Goal: Find specific page/section: Find specific page/section

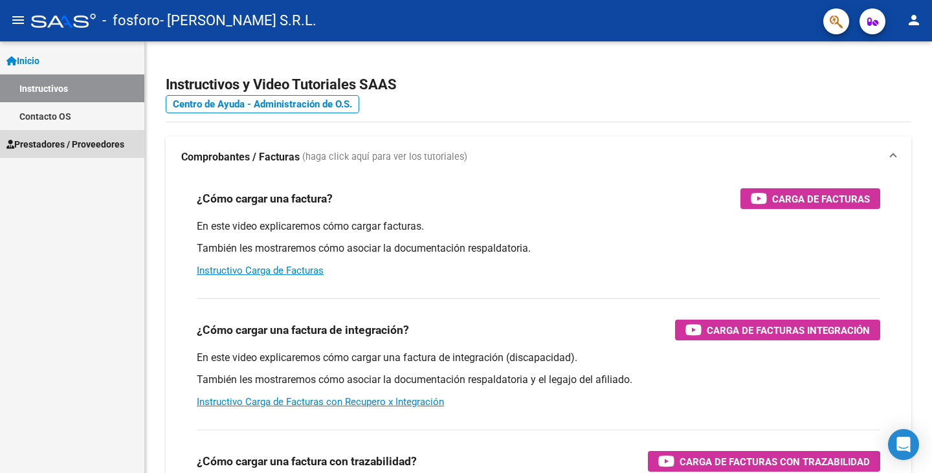
click at [76, 153] on link "Prestadores / Proveedores" at bounding box center [72, 144] width 144 height 28
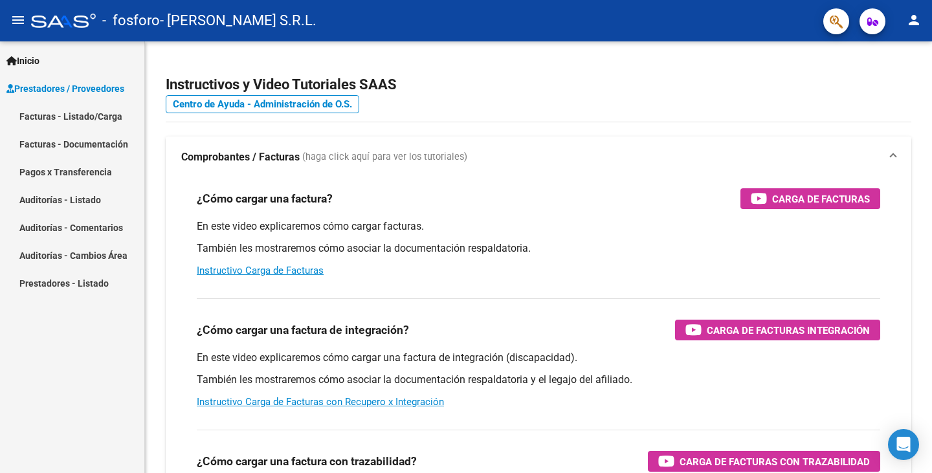
click at [71, 158] on link "Facturas - Documentación" at bounding box center [72, 144] width 144 height 28
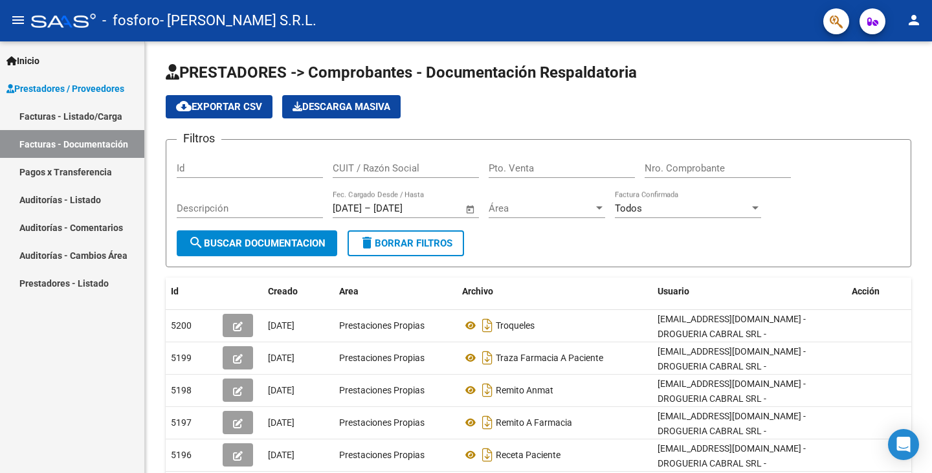
click at [65, 113] on link "Facturas - Listado/Carga" at bounding box center [72, 116] width 144 height 28
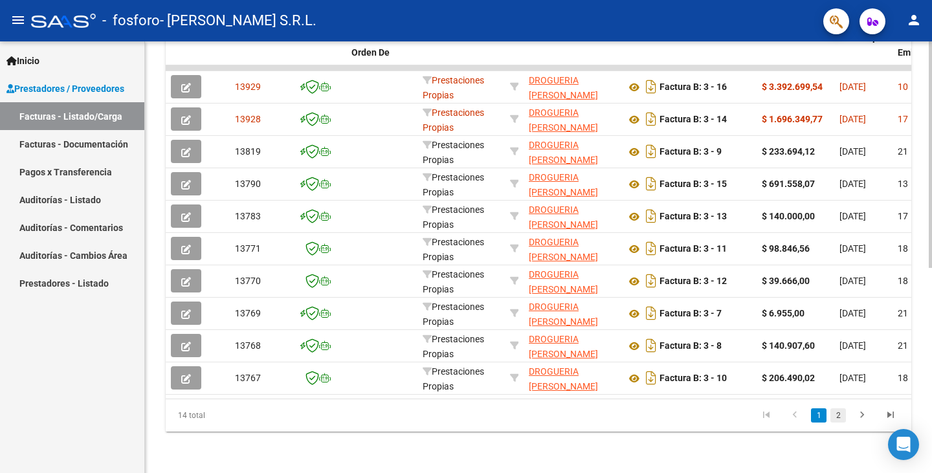
click at [833, 420] on link "2" at bounding box center [838, 415] width 16 height 14
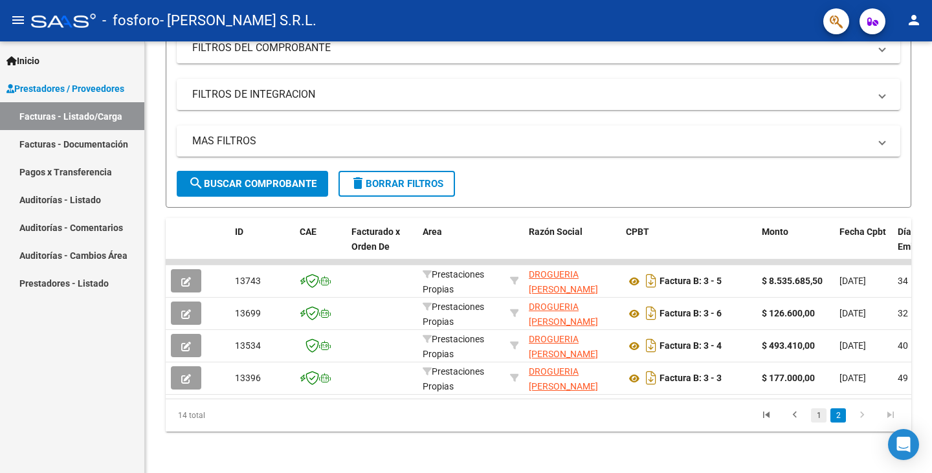
click at [816, 411] on link "1" at bounding box center [819, 415] width 16 height 14
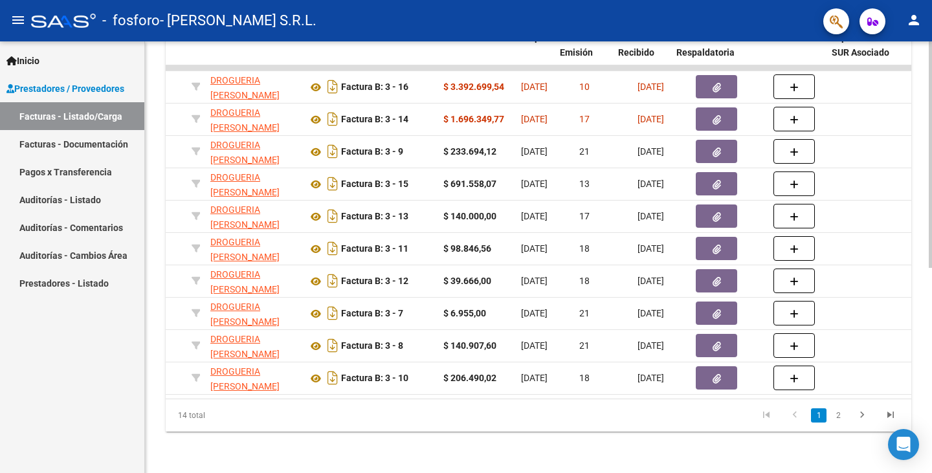
scroll to position [0, 338]
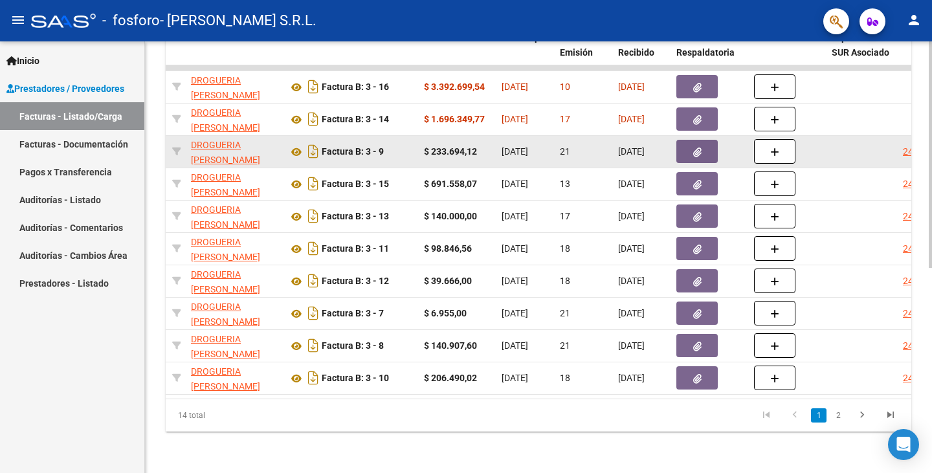
click at [901, 144] on datatable-body-cell "2456" at bounding box center [927, 152] width 61 height 32
click at [906, 144] on div "2456" at bounding box center [912, 151] width 21 height 15
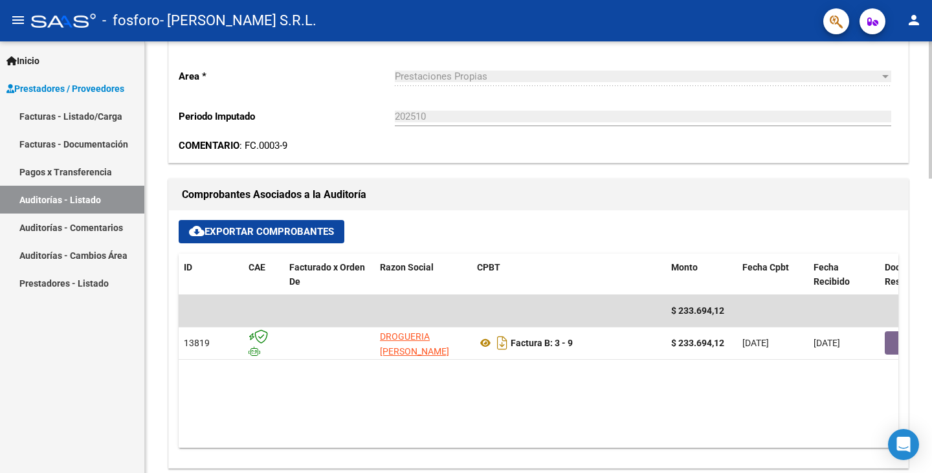
scroll to position [388, 0]
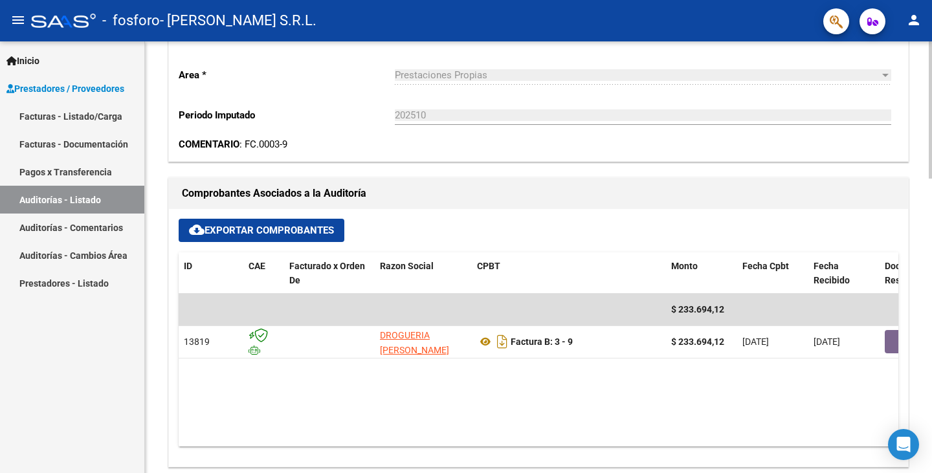
click at [410, 435] on datatable-body "$ 233.694,12 13819 DROGUERIA [PERSON_NAME] S.R.L. Factura B: 3 - 9 $ 233.694,12…" at bounding box center [538, 370] width 719 height 153
drag, startPoint x: 412, startPoint y: 450, endPoint x: 465, endPoint y: 459, distance: 53.2
click at [465, 459] on div "cloud_download Exportar Comprobantes ID CAE Facturado x Orden De Razon Social C…" at bounding box center [538, 337] width 739 height 257
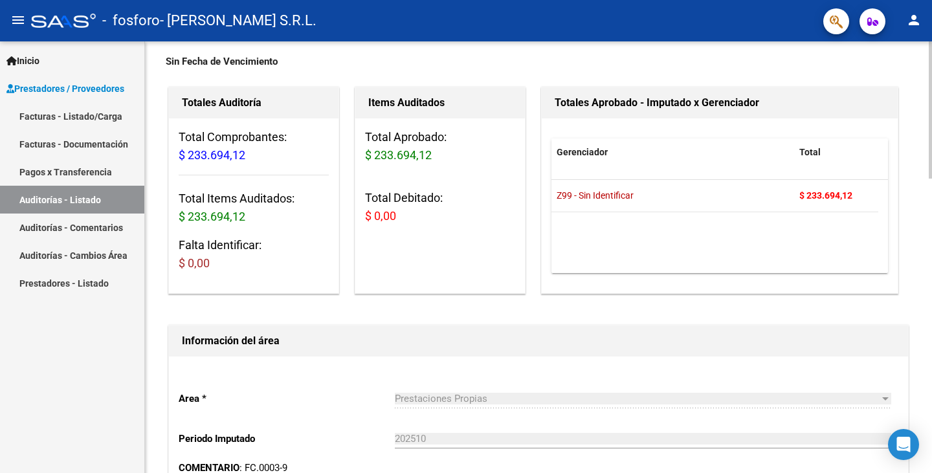
scroll to position [0, 0]
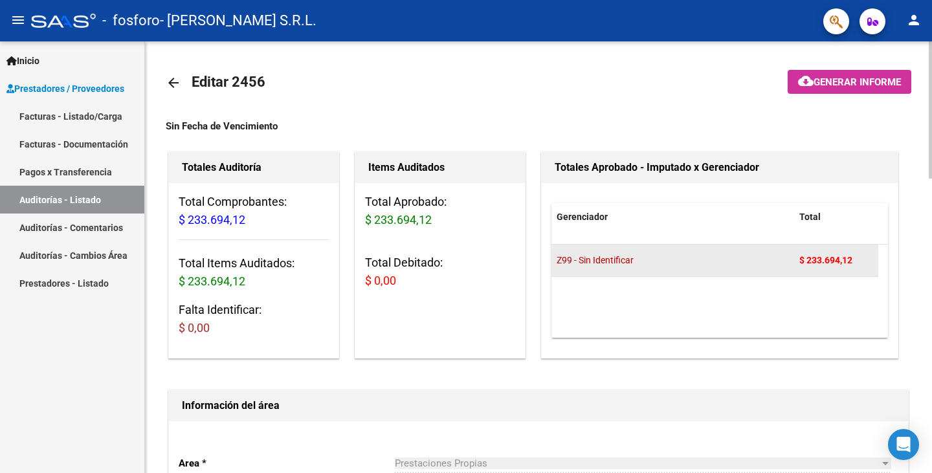
click at [595, 248] on datatable-body-cell "Z99 - Sin Identificar" at bounding box center [672, 261] width 243 height 32
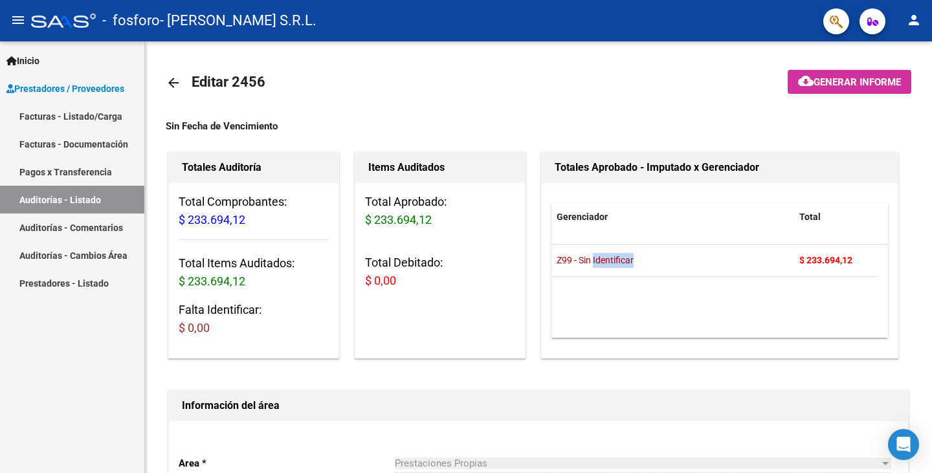
click at [73, 221] on link "Auditorías - Comentarios" at bounding box center [72, 227] width 144 height 28
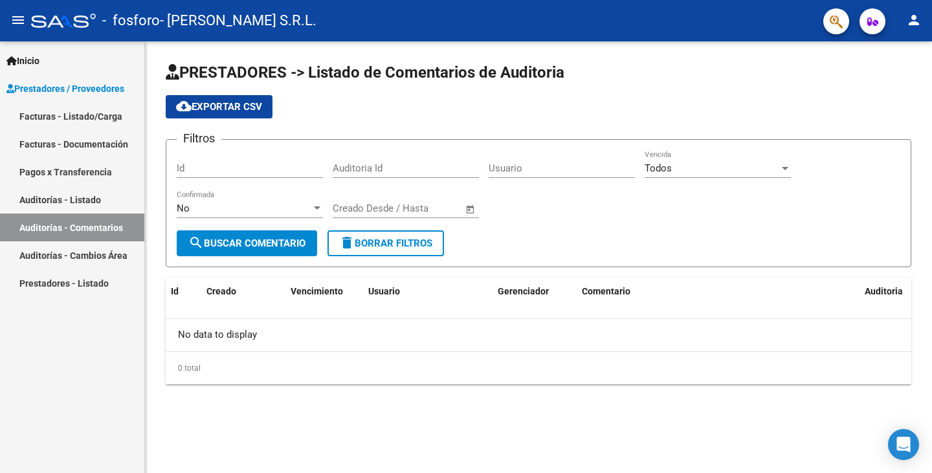
click at [76, 251] on link "Auditorías - Cambios Área" at bounding box center [72, 255] width 144 height 28
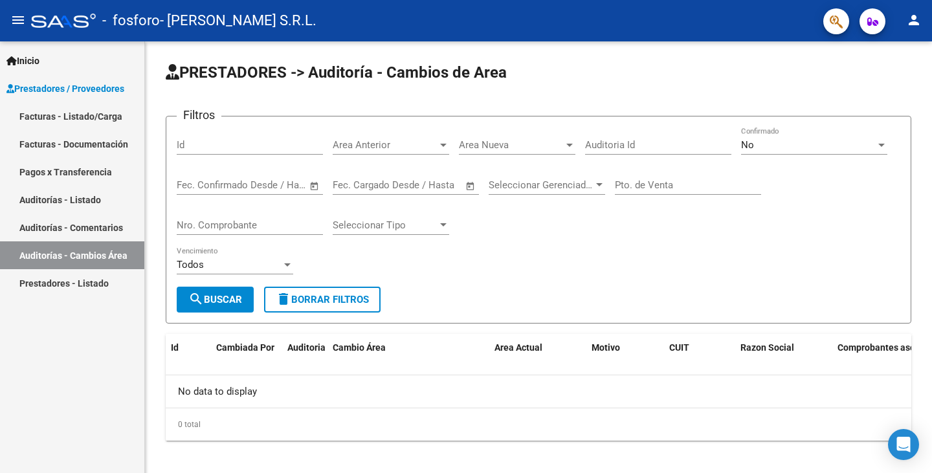
click at [82, 278] on link "Prestadores - Listado" at bounding box center [72, 283] width 144 height 28
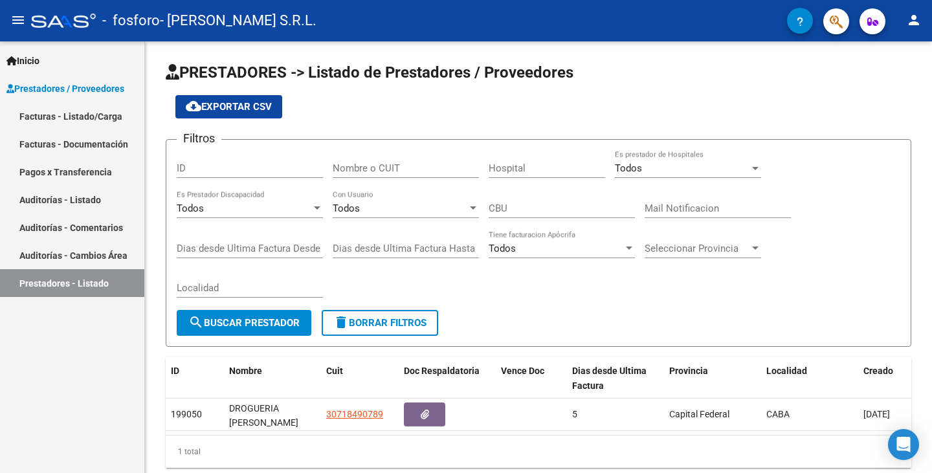
click at [67, 175] on link "Pagos x Transferencia" at bounding box center [72, 172] width 144 height 28
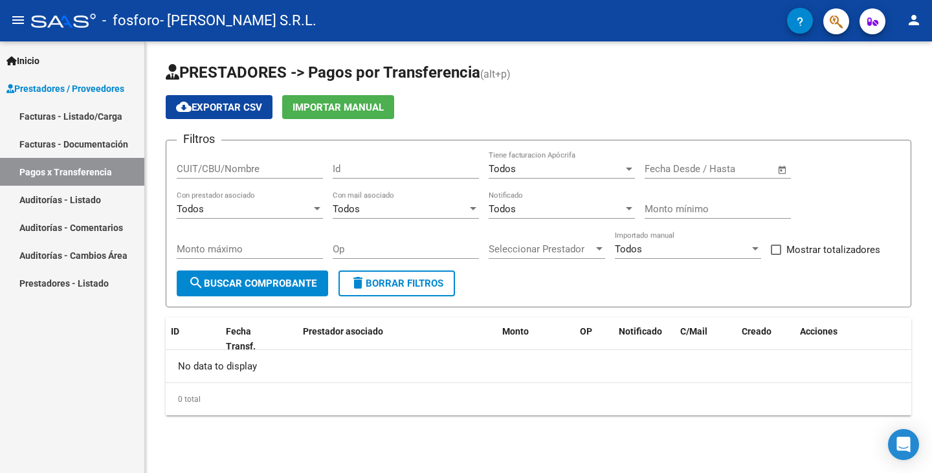
click at [276, 276] on button "search Buscar Comprobante" at bounding box center [252, 283] width 151 height 26
click at [72, 151] on link "Facturas - Documentación" at bounding box center [72, 144] width 144 height 28
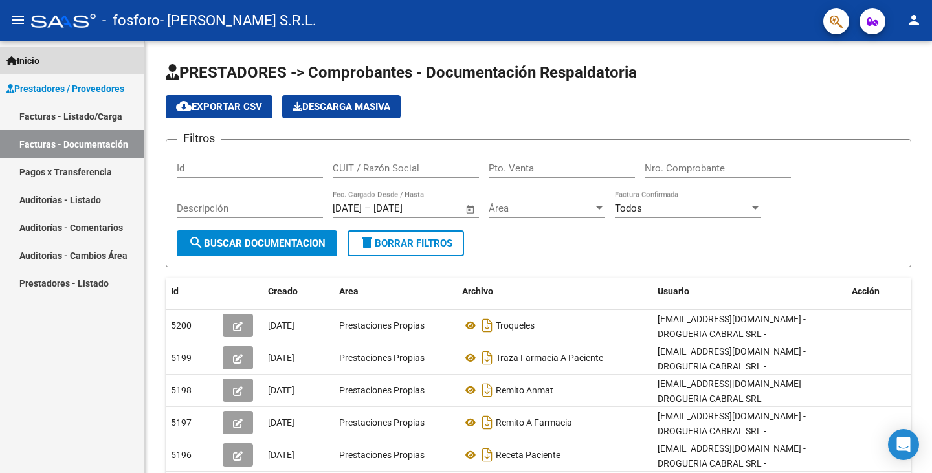
click at [39, 63] on span "Inicio" at bounding box center [22, 61] width 33 height 14
